Goal: Task Accomplishment & Management: Complete application form

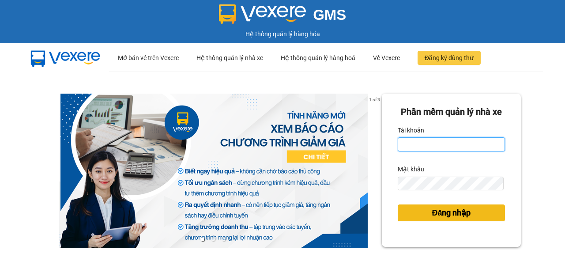
type input "phuong.tha"
click at [424, 221] on button "Đăng nhập" at bounding box center [451, 212] width 107 height 17
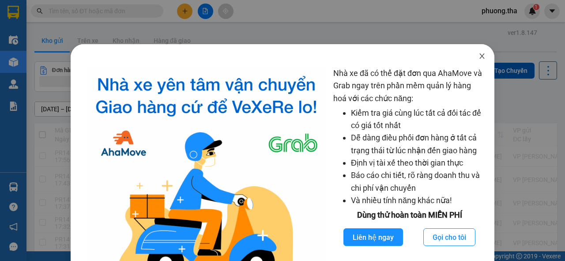
click at [479, 58] on icon "close" at bounding box center [482, 56] width 7 height 7
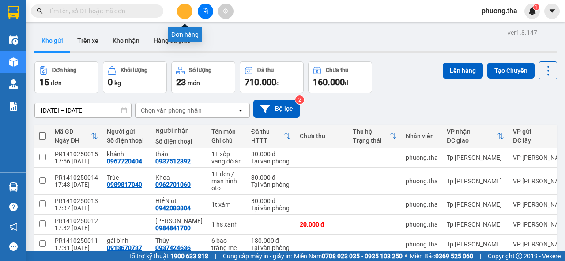
click at [184, 10] on icon "plus" at bounding box center [185, 11] width 6 height 6
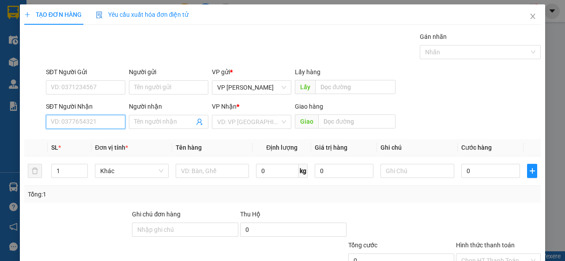
click at [71, 123] on input "SĐT Người Nhận" at bounding box center [85, 122] width 79 height 14
type input "0987044766"
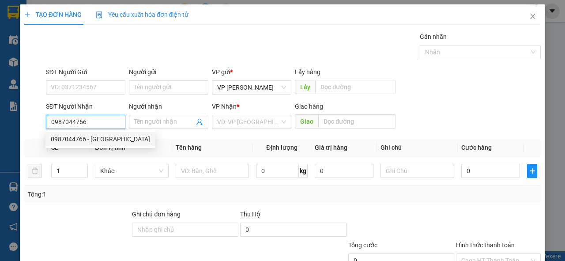
drag, startPoint x: 108, startPoint y: 140, endPoint x: 114, endPoint y: 147, distance: 9.4
click at [108, 140] on div "0987044766 - [GEOGRAPHIC_DATA]" at bounding box center [100, 139] width 99 height 10
type input "[GEOGRAPHIC_DATA]"
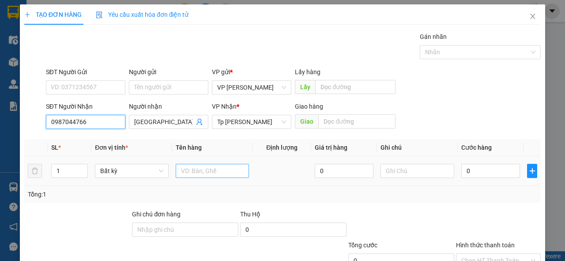
type input "0987044766"
click at [187, 169] on input "text" at bounding box center [213, 171] width 74 height 14
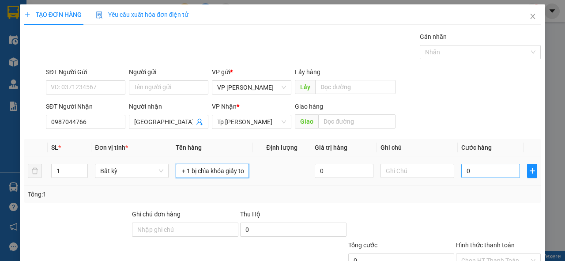
scroll to position [0, 62]
type input "1 xe đỏ 79AA= 21780 + 1 bị chìa khóa giấy tờ"
click at [480, 174] on input "0" at bounding box center [490, 171] width 59 height 14
type input "3"
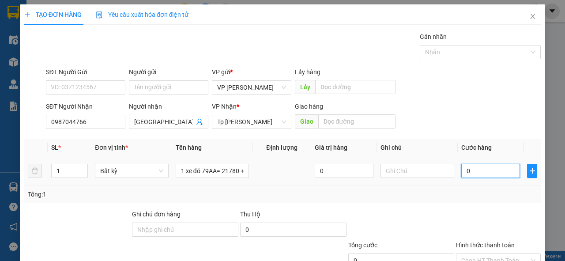
type input "3"
type input "35"
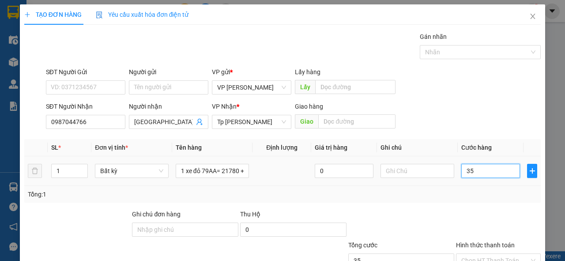
type input "350"
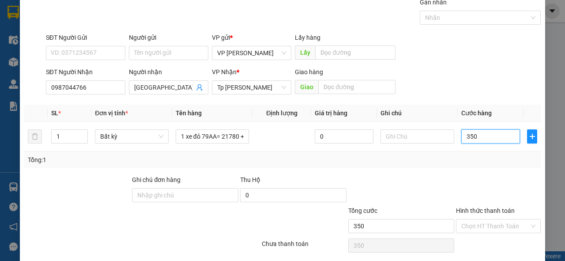
scroll to position [65, 0]
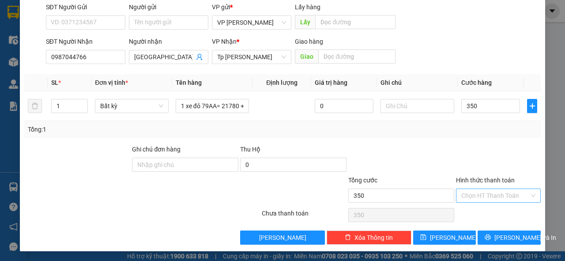
type input "350.000"
click at [483, 195] on input "Hình thức thanh toán" at bounding box center [495, 195] width 68 height 13
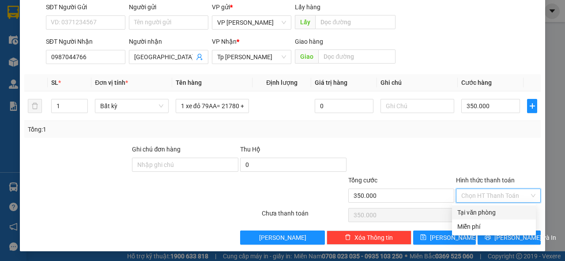
click at [481, 210] on div "Tại văn phòng" at bounding box center [493, 213] width 73 height 10
type input "0"
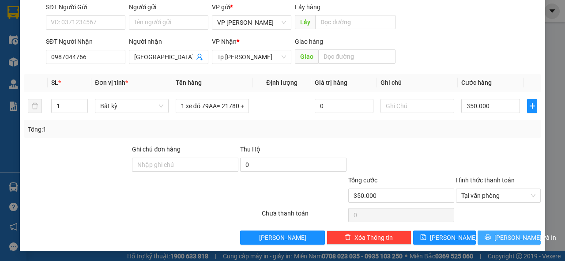
click at [496, 240] on button "[PERSON_NAME] và In" at bounding box center [509, 237] width 63 height 14
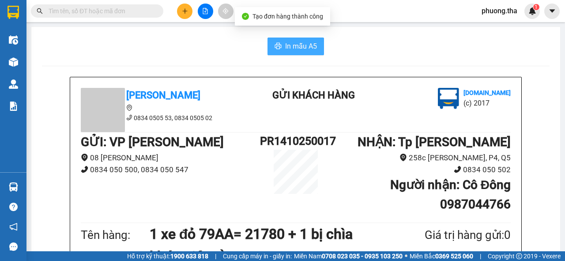
drag, startPoint x: 291, startPoint y: 42, endPoint x: 290, endPoint y: 54, distance: 12.1
click at [292, 43] on span "In mẫu A5" at bounding box center [301, 46] width 32 height 11
